Goal: Task Accomplishment & Management: Manage account settings

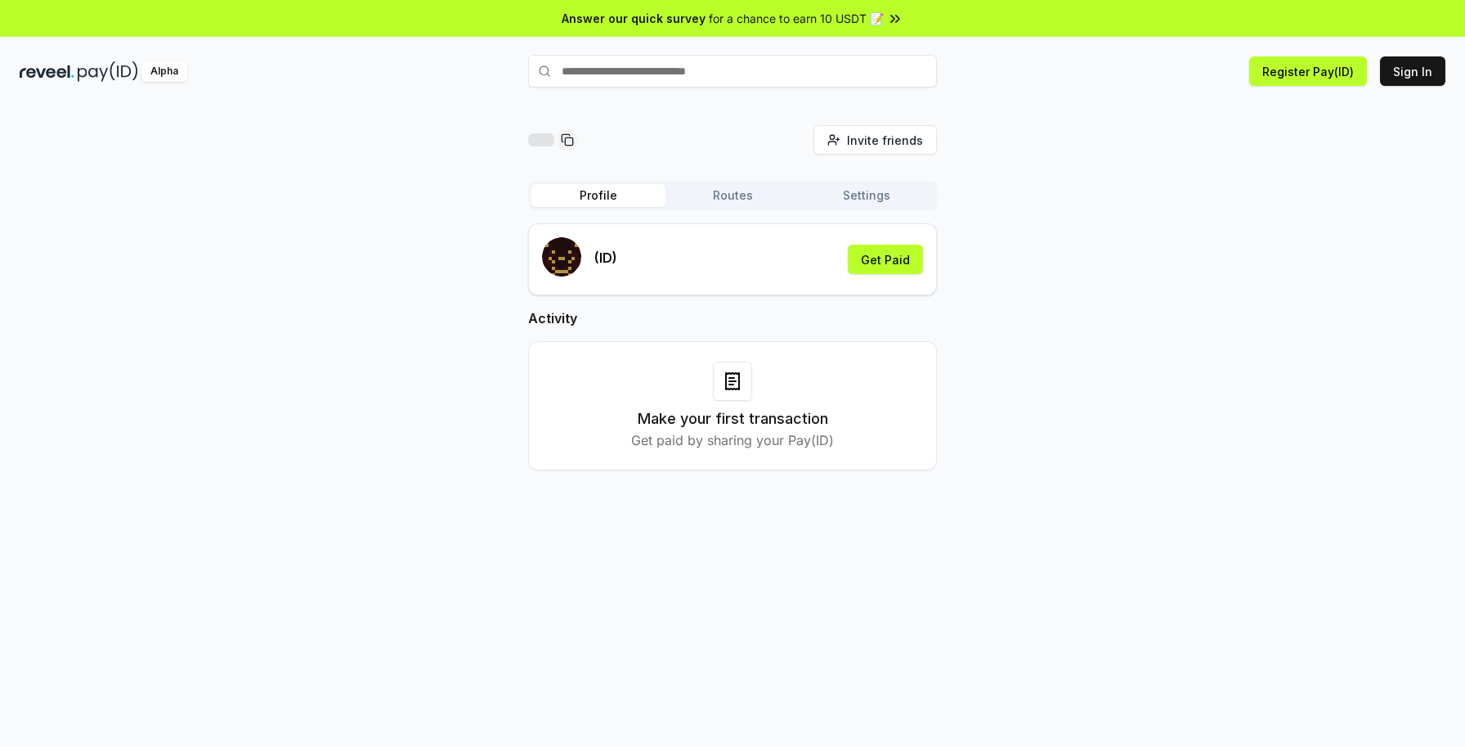
click at [869, 188] on button "Settings" at bounding box center [867, 195] width 134 height 23
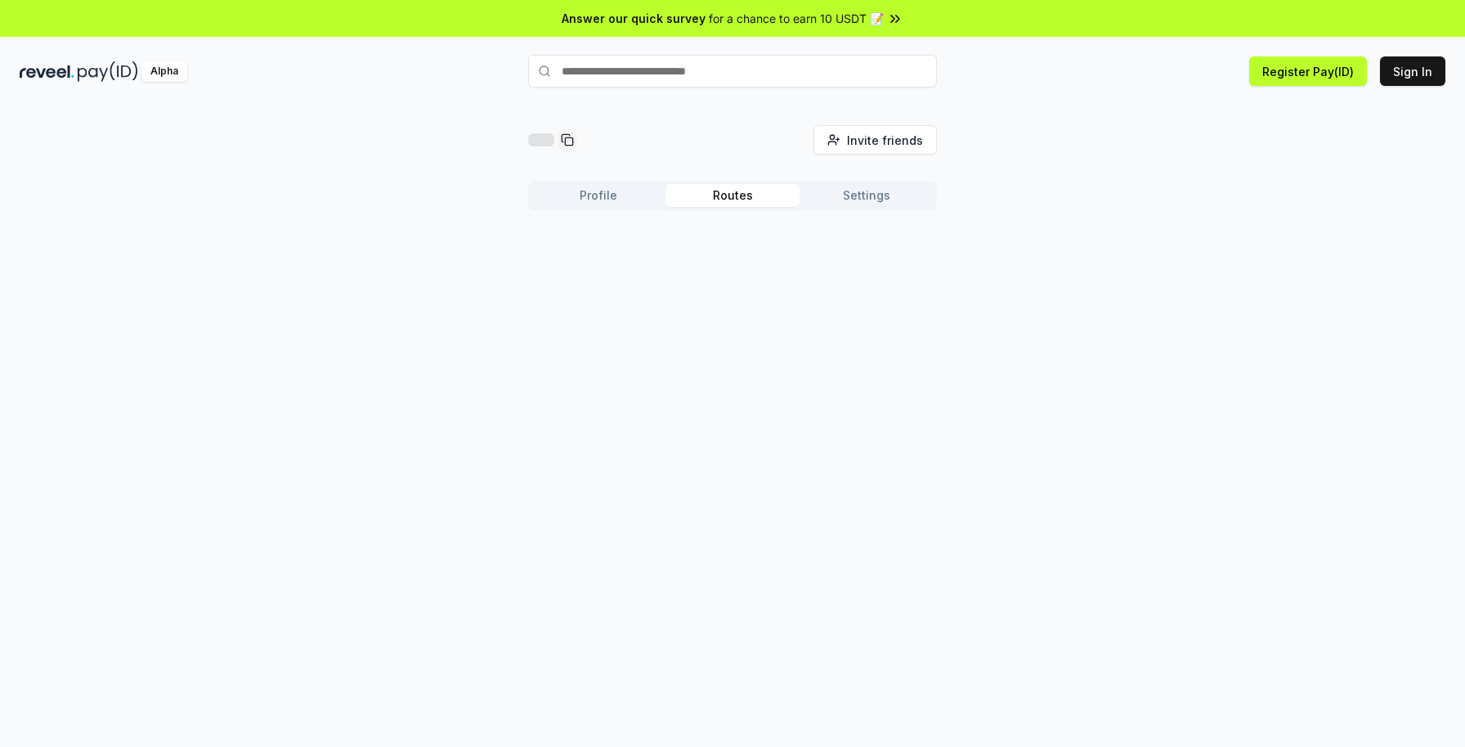
click at [768, 195] on button "Routes" at bounding box center [733, 195] width 134 height 23
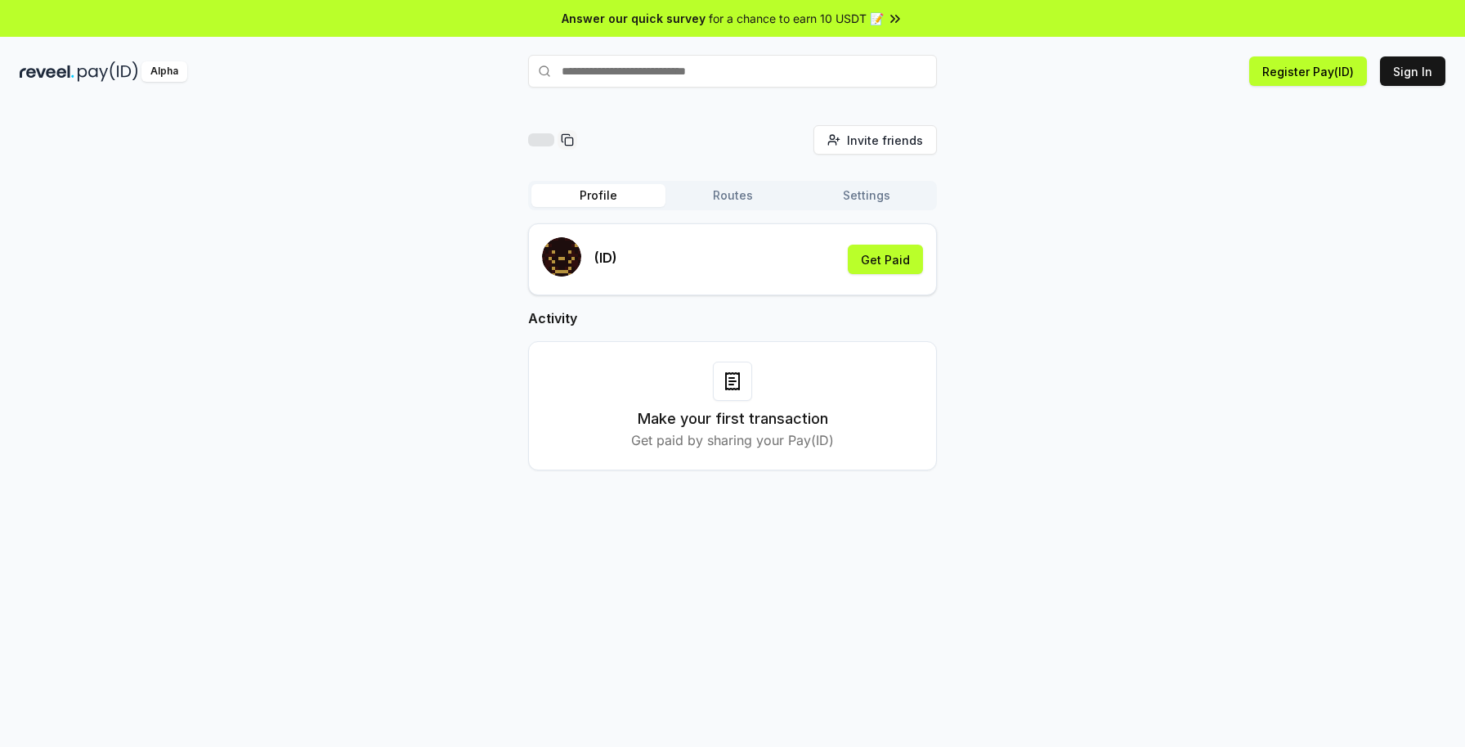
click at [614, 200] on button "Profile" at bounding box center [599, 195] width 134 height 23
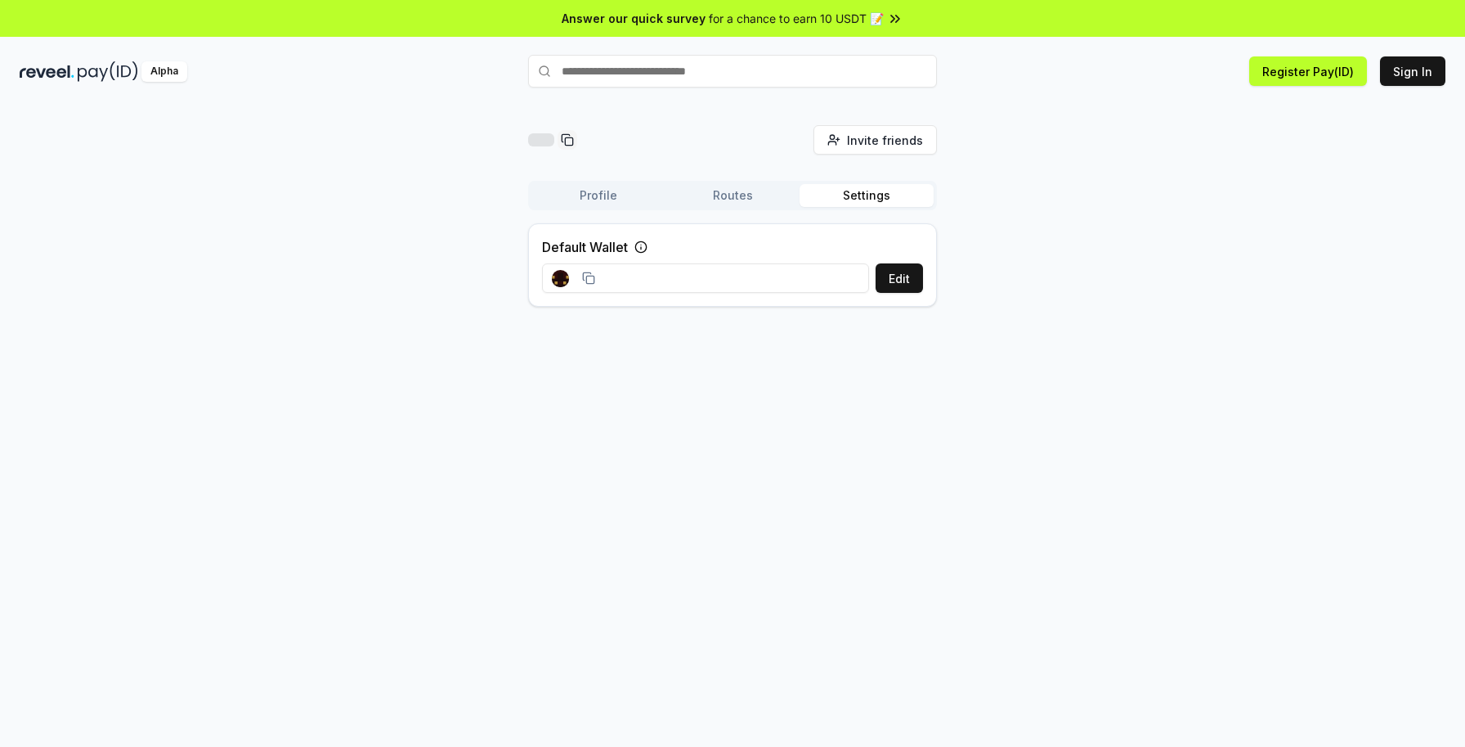
click at [853, 186] on button "Settings" at bounding box center [867, 195] width 134 height 23
click at [607, 196] on button "Profile" at bounding box center [599, 195] width 134 height 23
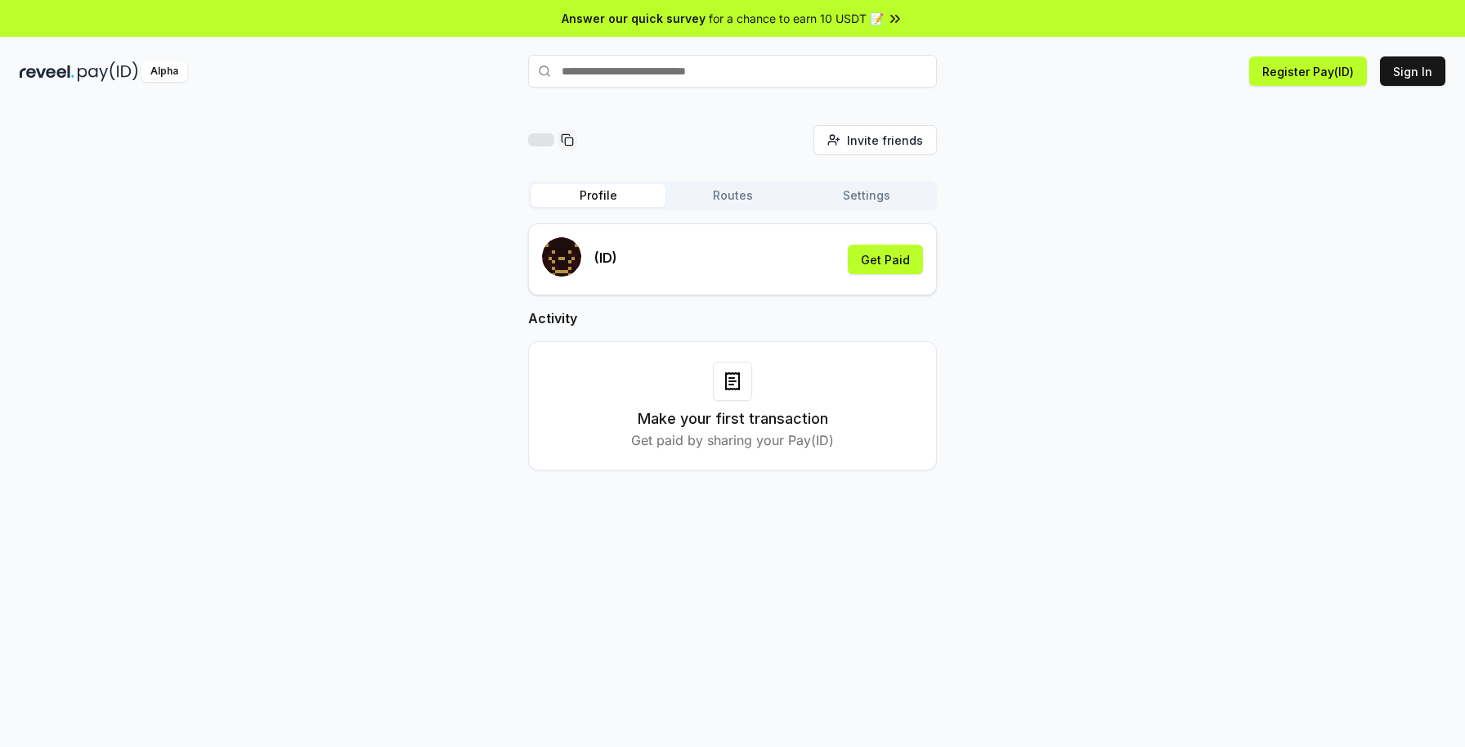
click at [866, 14] on span "for a chance to earn 10 USDT 📝" at bounding box center [796, 18] width 175 height 17
click at [872, 254] on button "Get Paid" at bounding box center [885, 259] width 75 height 29
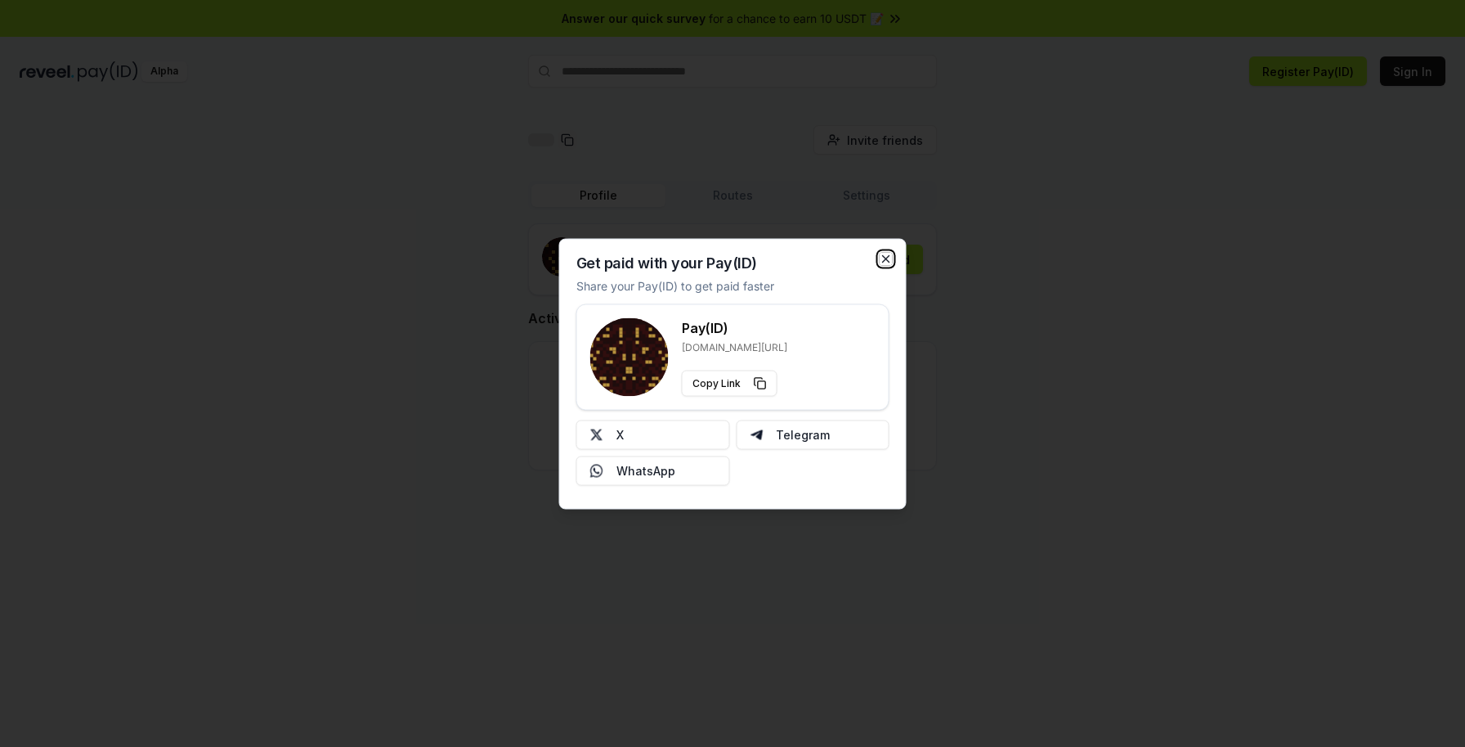
click at [882, 259] on icon "button" at bounding box center [886, 258] width 13 height 13
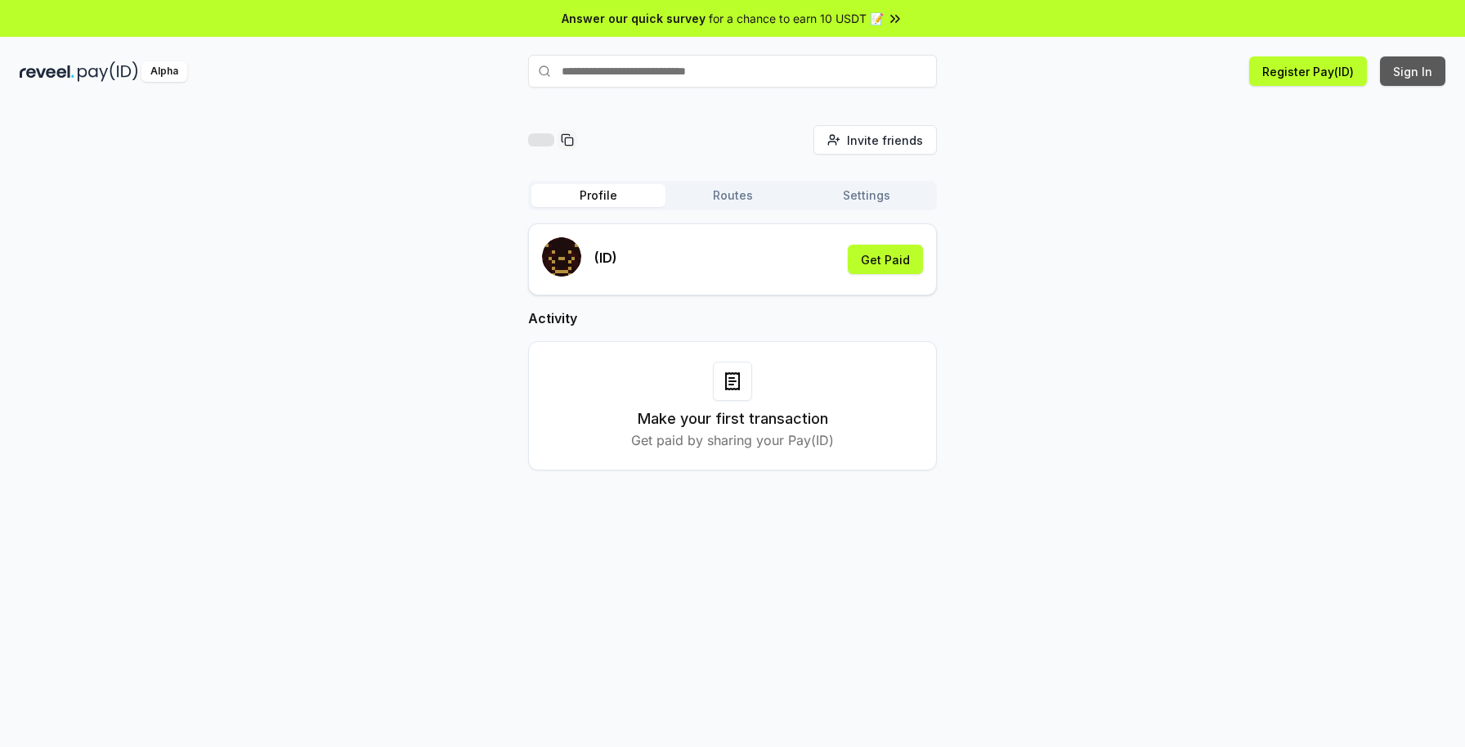
click at [1398, 71] on button "Sign In" at bounding box center [1412, 70] width 65 height 29
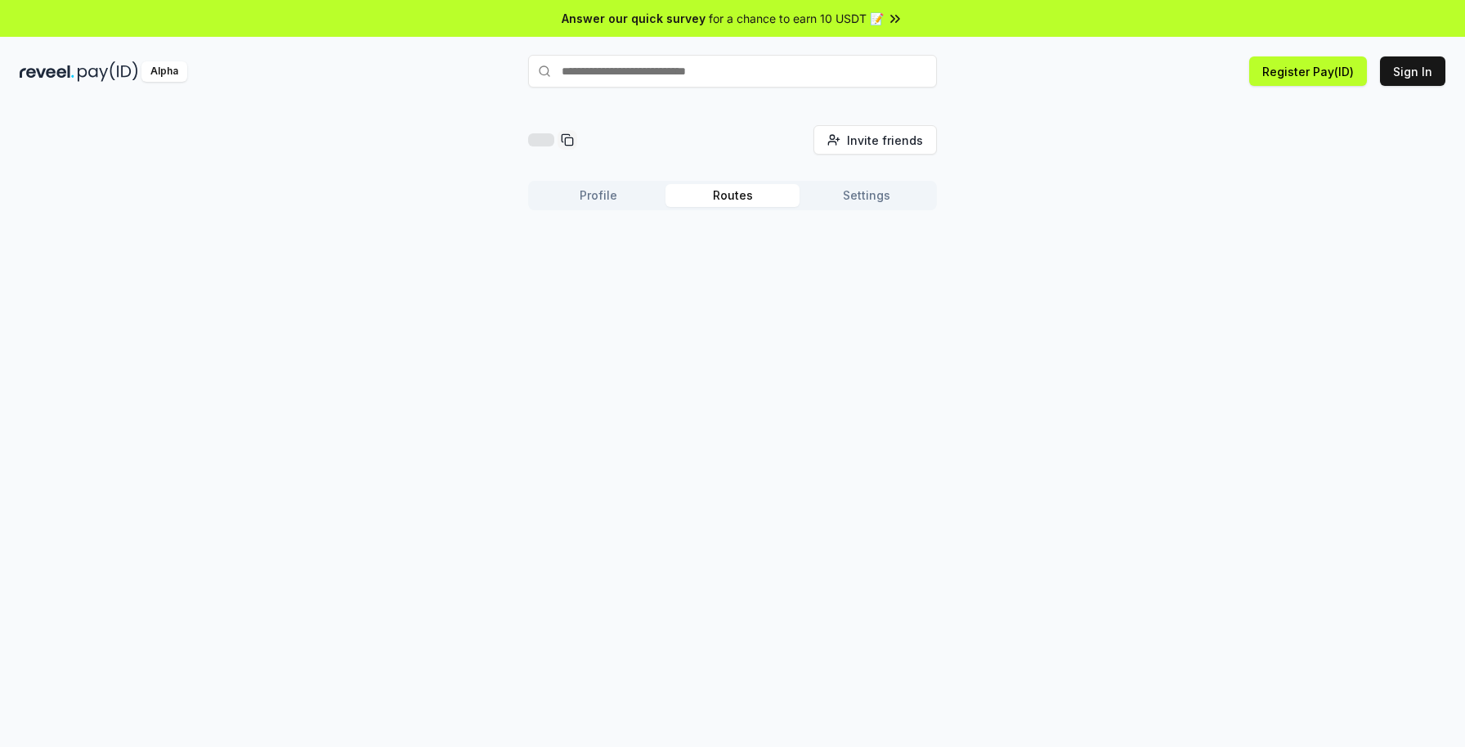
click at [717, 187] on button "Routes" at bounding box center [733, 195] width 134 height 23
click at [860, 204] on button "Settings" at bounding box center [867, 195] width 134 height 23
click at [707, 207] on div "Profile Routes Settings" at bounding box center [732, 195] width 409 height 29
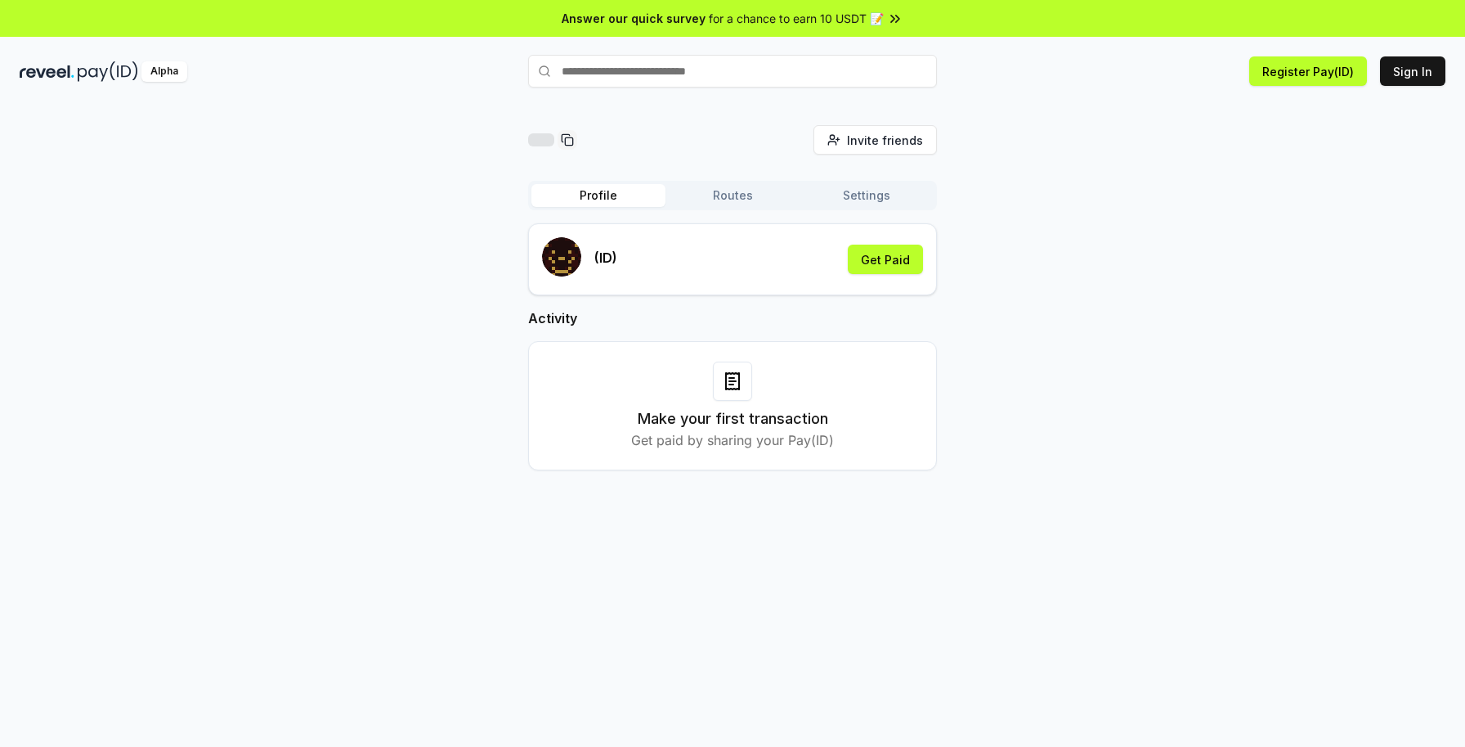
click at [593, 195] on button "Profile" at bounding box center [599, 195] width 134 height 23
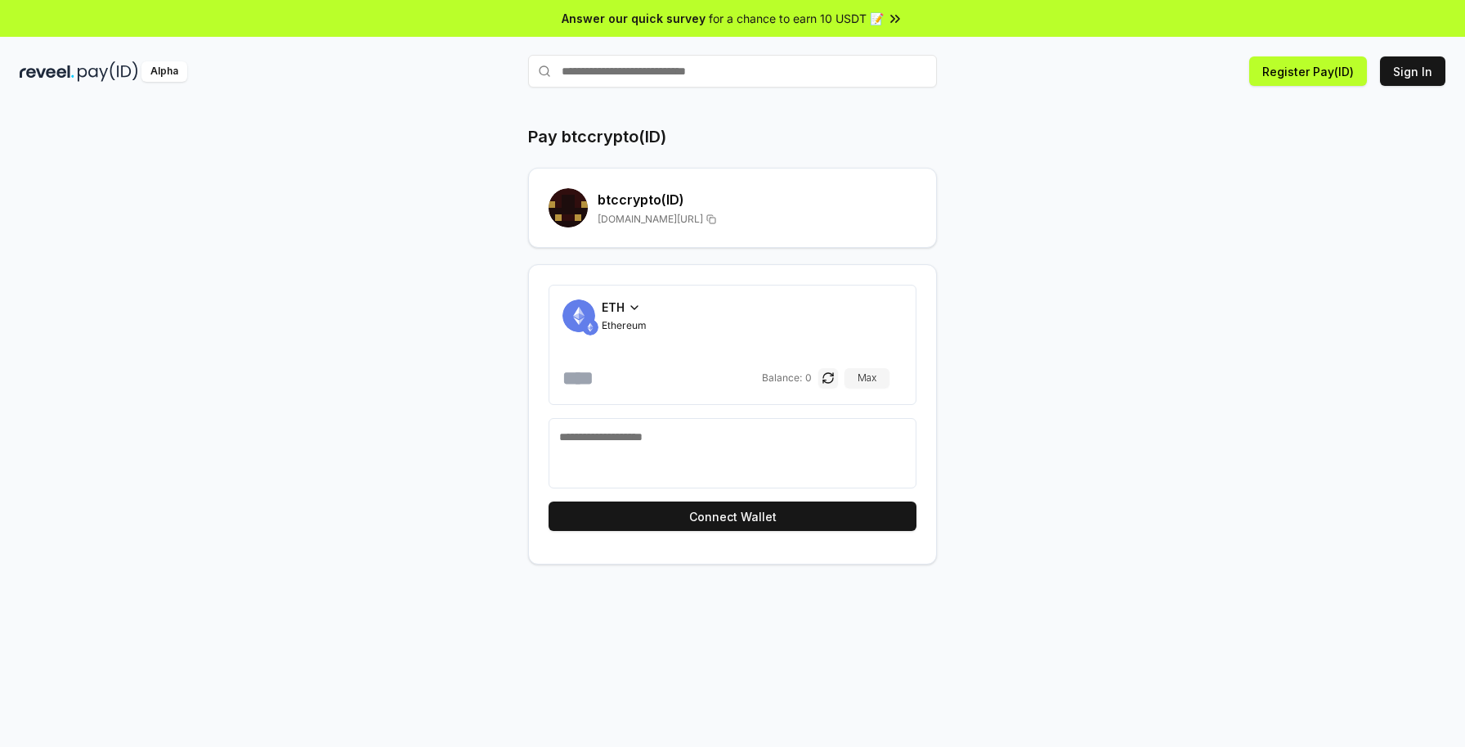
click at [616, 307] on span "ETH" at bounding box center [613, 306] width 23 height 17
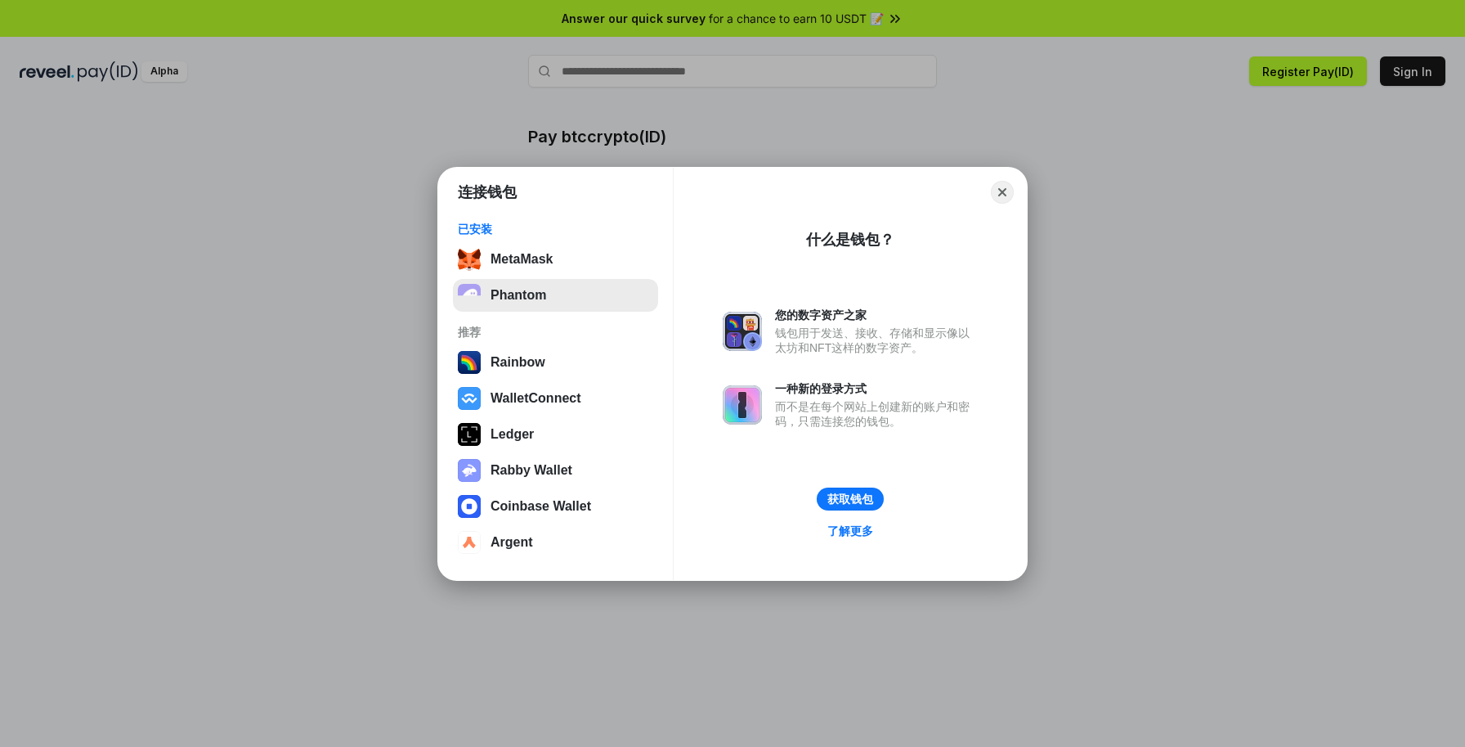
click at [627, 307] on button "Phantom" at bounding box center [555, 295] width 205 height 33
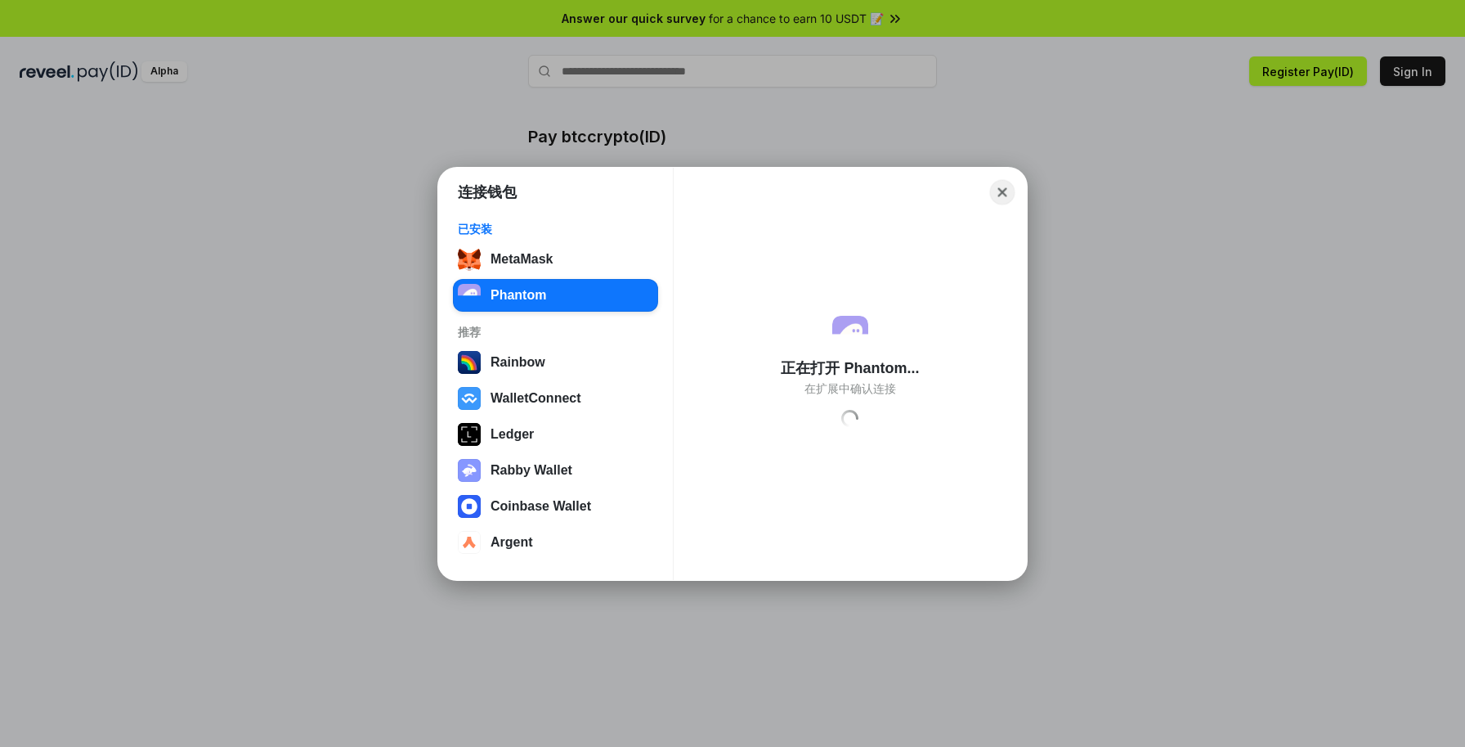
click at [1000, 191] on button "Close" at bounding box center [1002, 191] width 25 height 25
